Goal: Task Accomplishment & Management: Manage account settings

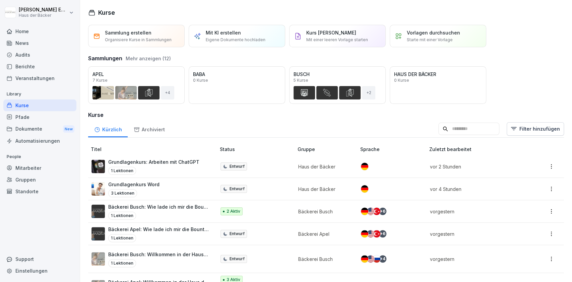
click at [303, 167] on p "Haus der Bäcker" at bounding box center [323, 166] width 51 height 7
